Goal: Find specific page/section: Find specific page/section

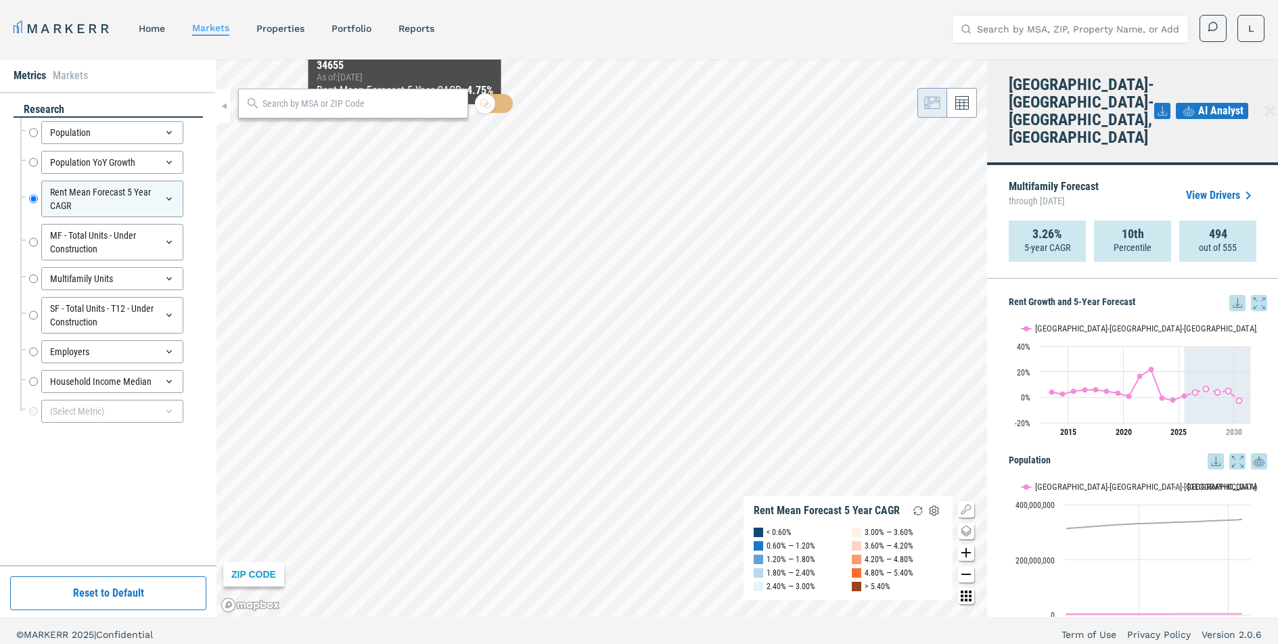
click at [407, 116] on div at bounding box center [353, 104] width 230 height 30
click at [407, 107] on input "text" at bounding box center [362, 104] width 198 height 14
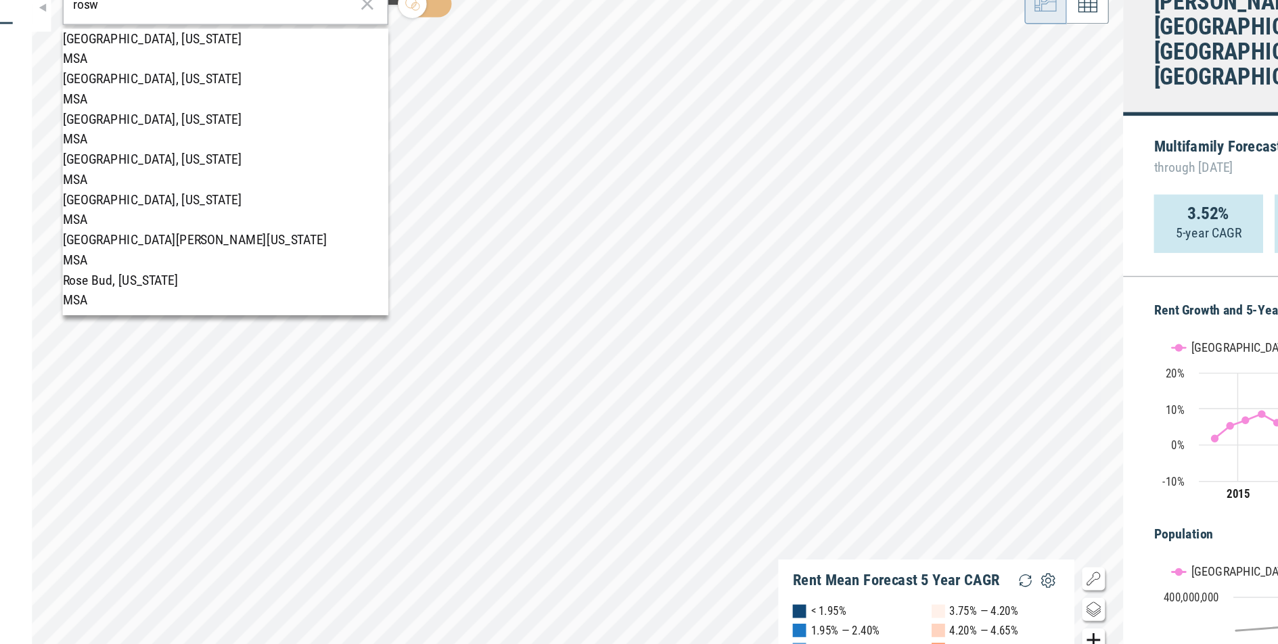
click at [388, 109] on input "rosw" at bounding box center [345, 104] width 198 height 14
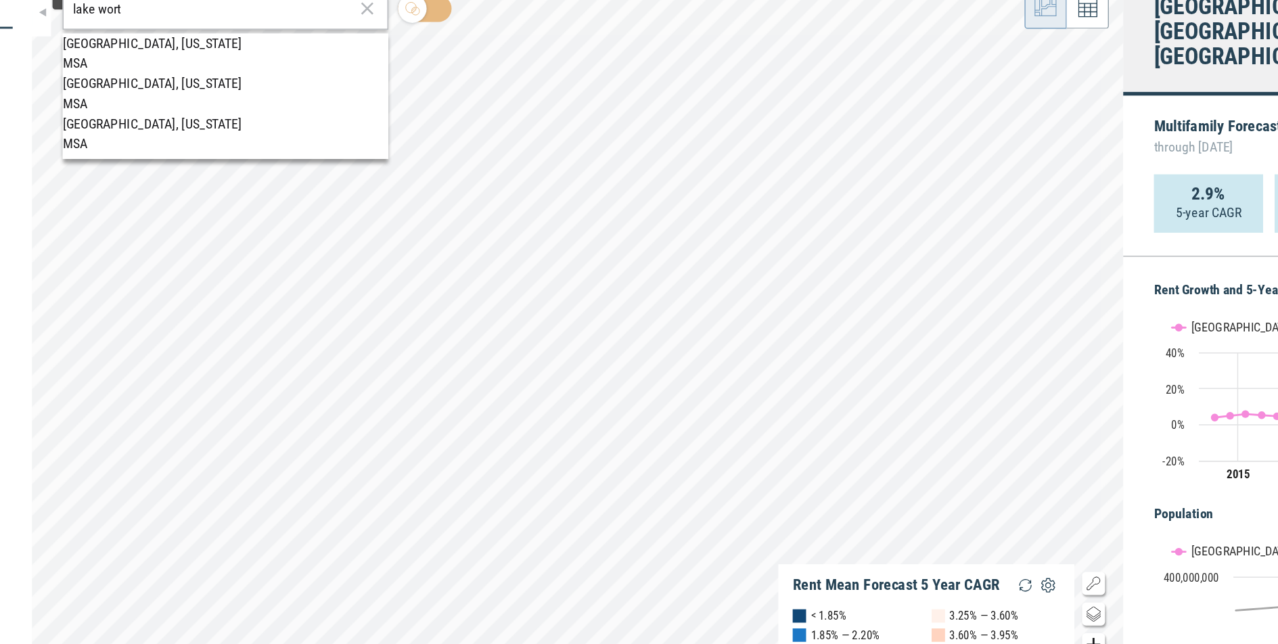
click at [351, 107] on input "lake wort" at bounding box center [345, 104] width 198 height 14
paste input "3 3 4 6 3"
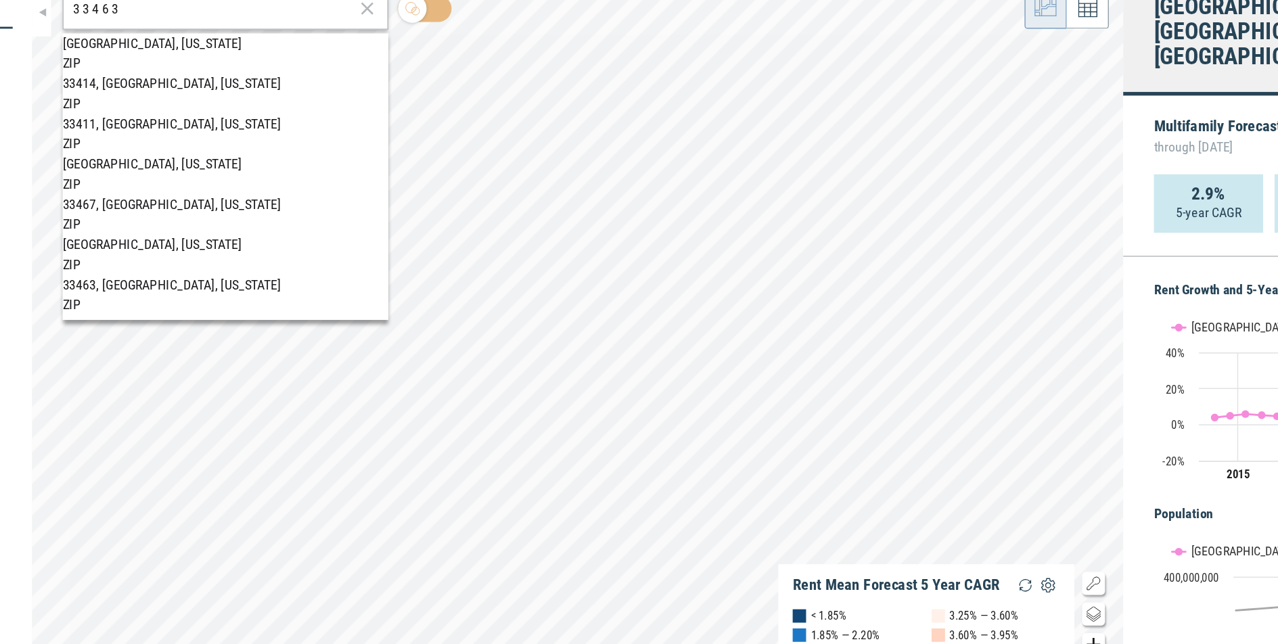
type input "3 3 4 6 3"
click at [316, 292] on div "33463, [GEOGRAPHIC_DATA], [US_STATE]" at bounding box center [353, 299] width 230 height 14
